Goal: Task Accomplishment & Management: Manage account settings

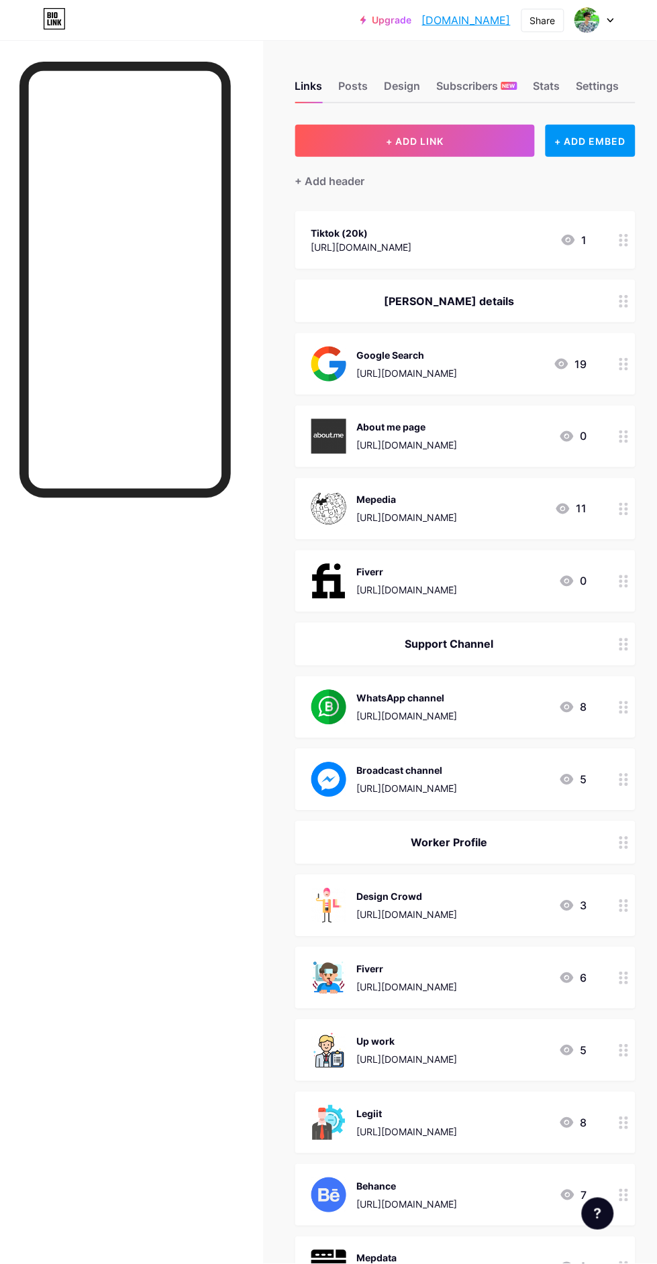
click at [368, 87] on div "Posts" at bounding box center [354, 90] width 30 height 24
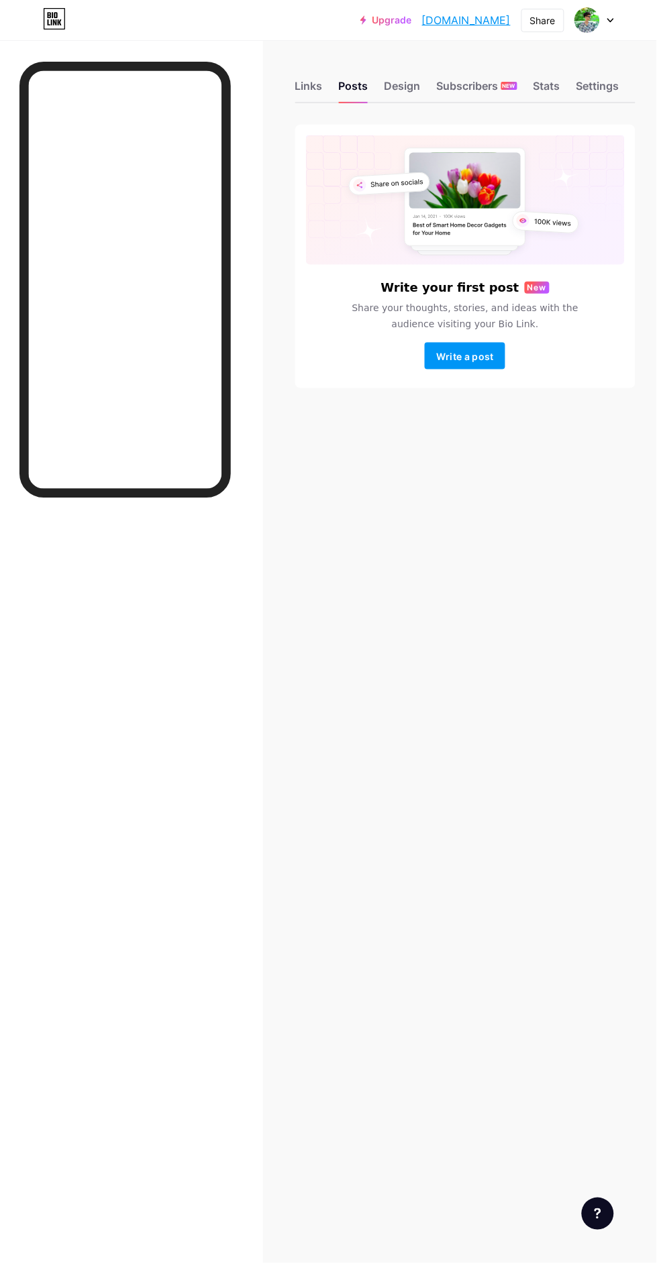
click at [333, 59] on div "Links Posts Design Subscribers NEW Stats Settings" at bounding box center [465, 79] width 340 height 47
click at [611, 85] on div "Settings" at bounding box center [597, 90] width 43 height 24
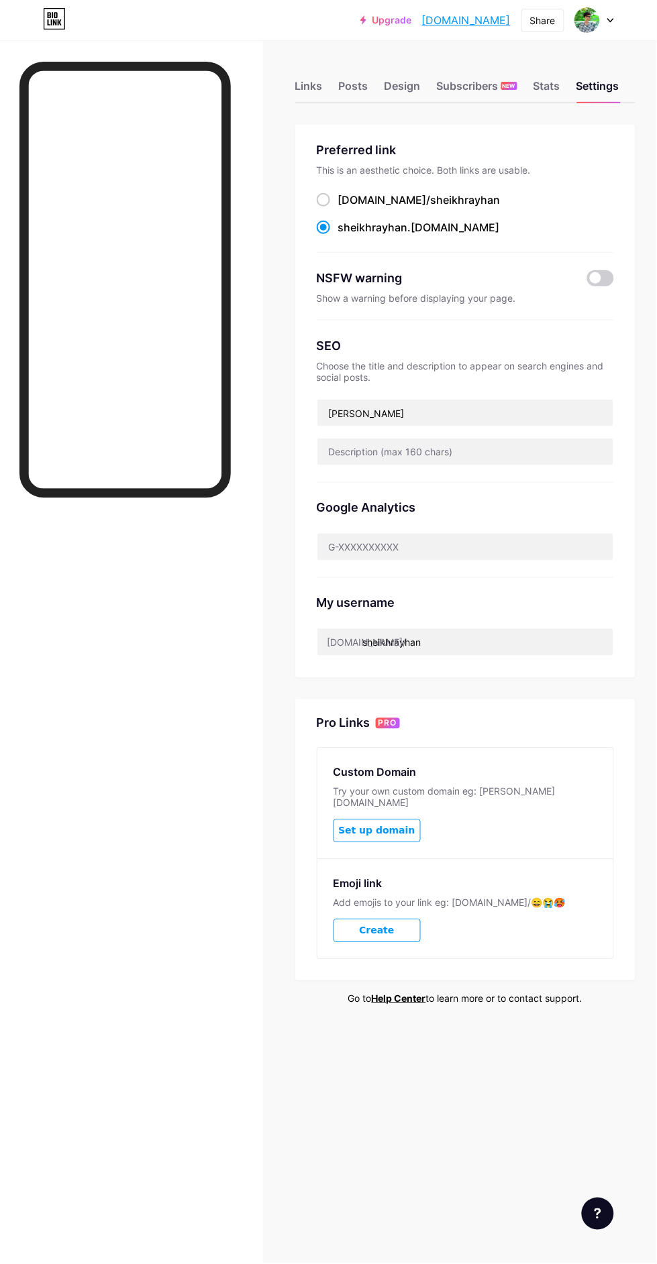
click at [317, 89] on div "Links" at bounding box center [309, 90] width 28 height 24
